Goal: Check status

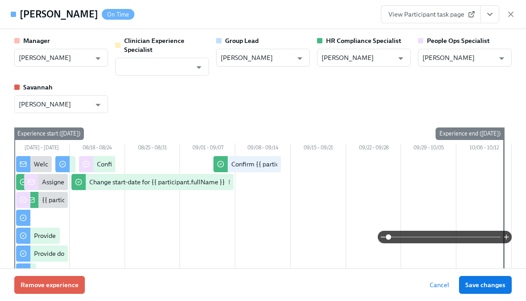
click at [489, 16] on icon "View task page" at bounding box center [489, 14] width 9 height 9
click at [486, 16] on icon "View task page" at bounding box center [489, 14] width 9 height 9
click at [488, 16] on icon "View task page" at bounding box center [489, 14] width 9 height 9
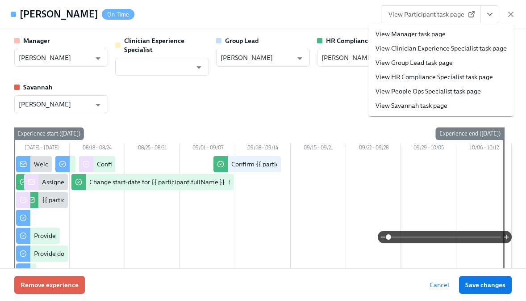
click at [449, 76] on link "View HR Compliance Specialist task page" at bounding box center [434, 76] width 117 height 9
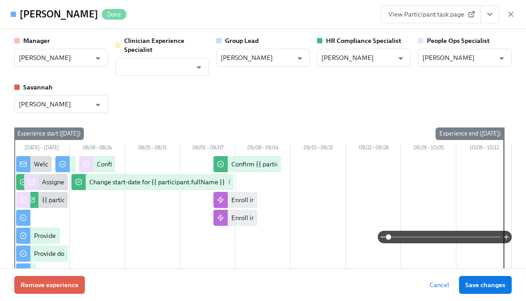
click at [510, 14] on icon "button" at bounding box center [510, 14] width 9 height 9
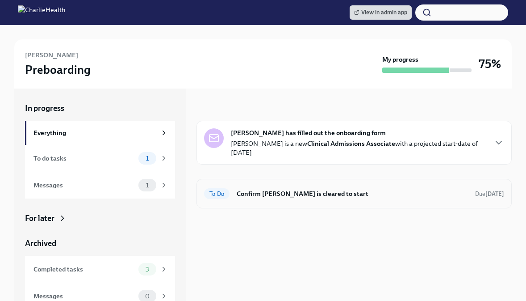
click at [266, 188] on h6 "Confirm [PERSON_NAME] is cleared to start" at bounding box center [352, 193] width 231 height 10
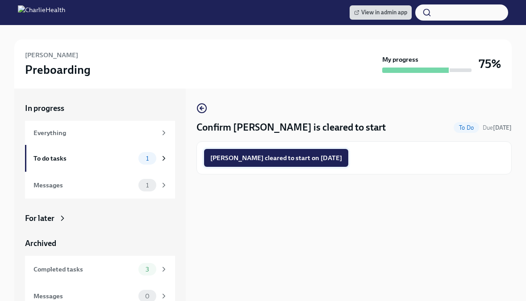
click at [267, 161] on span "[PERSON_NAME] cleared to start on [DATE]" at bounding box center [276, 157] width 132 height 9
